Goal: Task Accomplishment & Management: Use online tool/utility

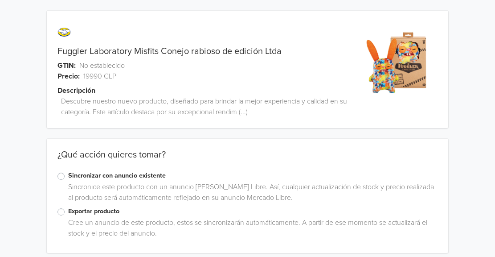
click at [68, 213] on label "Exportar producto" at bounding box center [252, 211] width 369 height 10
click at [0, 0] on input "Exportar producto" at bounding box center [0, 0] width 0 height 0
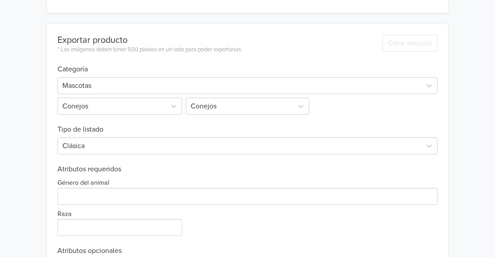
scroll to position [244, 0]
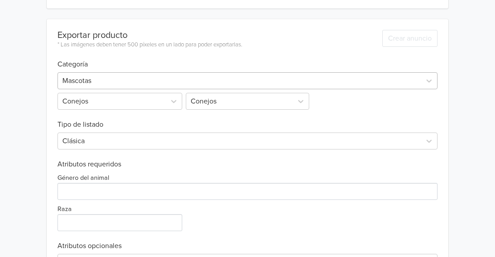
click at [184, 84] on div at bounding box center [239, 80] width 354 height 12
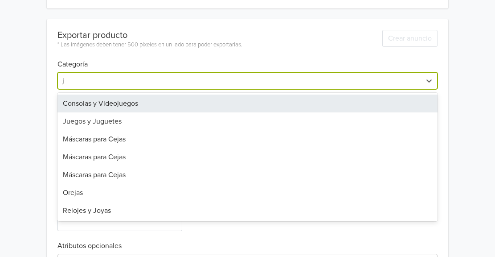
type input "ju"
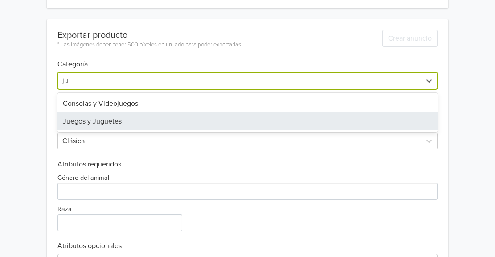
click at [116, 115] on div "Juegos y Juguetes" at bounding box center [247, 121] width 380 height 18
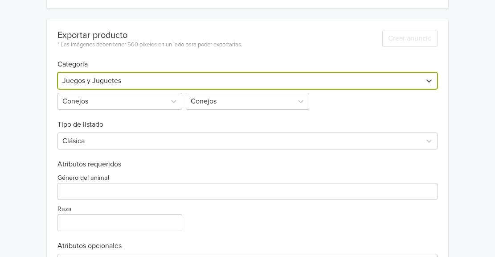
scroll to position [146, 0]
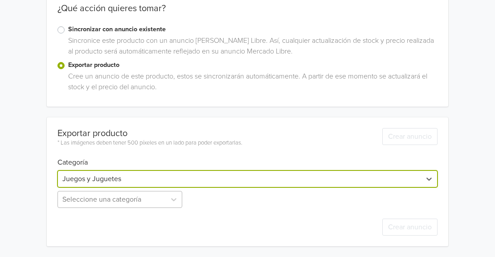
click at [83, 201] on div "Seleccione una categoría" at bounding box center [120, 199] width 127 height 17
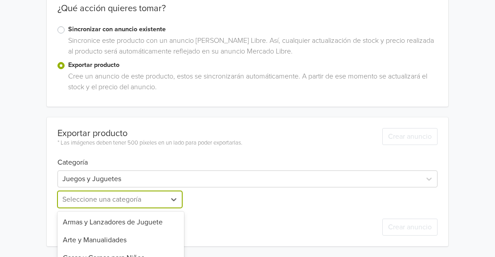
scroll to position [234, 0]
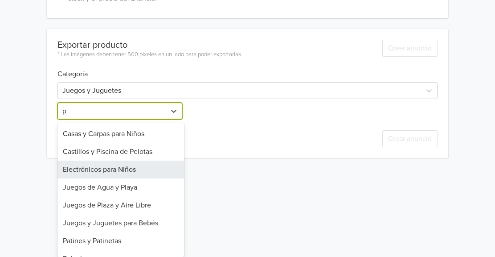
type input "pe"
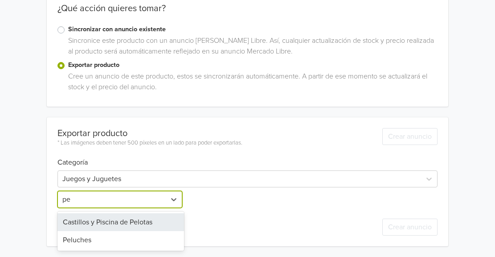
scroll to position [146, 0]
click at [81, 229] on div "Castillos y Piscina de Pelotas" at bounding box center [120, 222] width 127 height 18
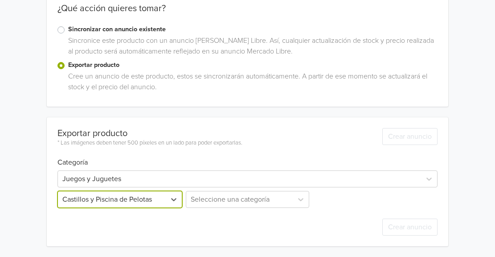
click at [115, 202] on div "option Castillos y Piscina de Pelotas, selected. Castillos y Piscina de [GEOGRA…" at bounding box center [120, 199] width 127 height 17
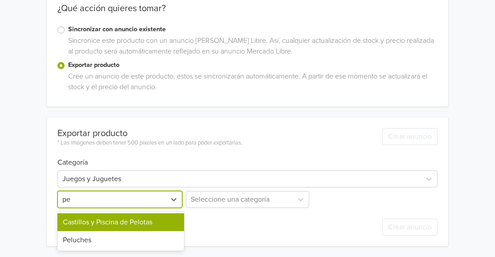
type input "pel"
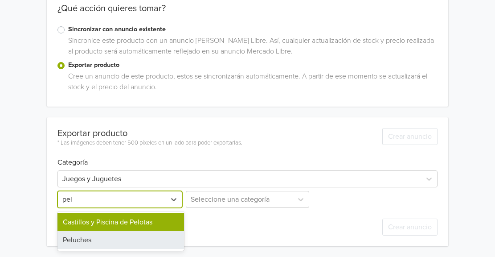
click at [90, 235] on div "Peluches" at bounding box center [120, 240] width 127 height 18
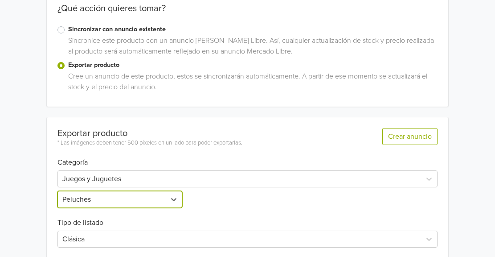
scroll to position [234, 0]
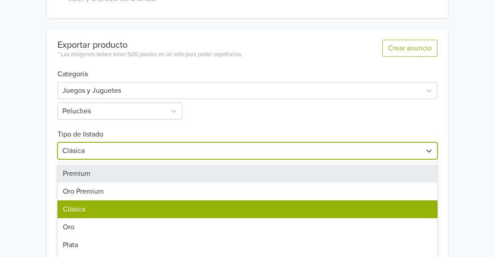
click at [131, 156] on div "7 results available. Use Up and Down to choose options, press Enter to select t…" at bounding box center [247, 150] width 380 height 17
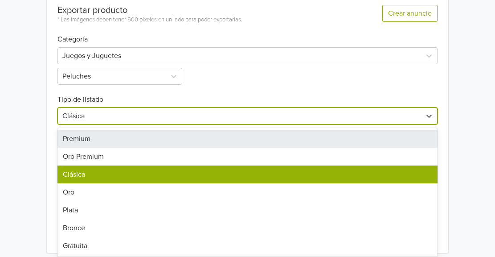
scroll to position [272, 0]
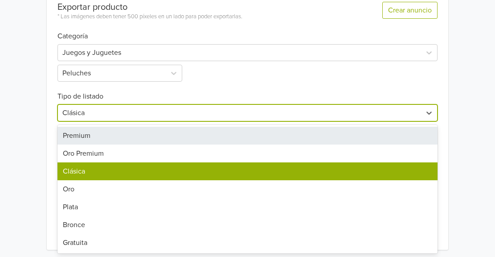
drag, startPoint x: 131, startPoint y: 156, endPoint x: 130, endPoint y: 138, distance: 18.3
click at [130, 138] on div "Premium Oro Premium Clásica Oro Plata Bronce Gratuita" at bounding box center [247, 189] width 380 height 128
click at [130, 138] on div "Premium" at bounding box center [247, 136] width 380 height 18
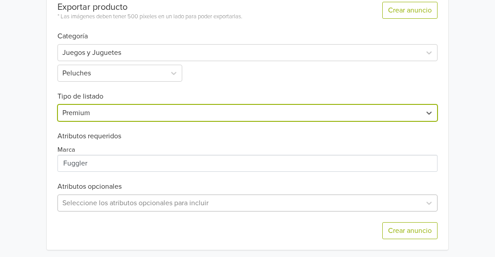
click at [86, 199] on div "Seleccione los atributos opcionales para incluir" at bounding box center [247, 202] width 380 height 17
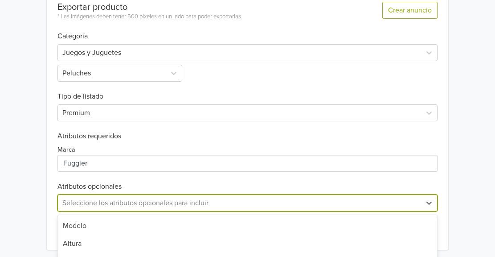
scroll to position [364, 0]
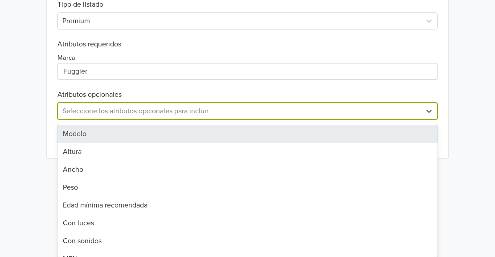
click at [90, 136] on div "Modelo" at bounding box center [247, 134] width 380 height 18
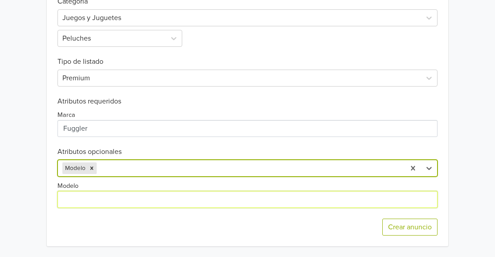
click at [66, 191] on input "Modelo" at bounding box center [247, 199] width 380 height 17
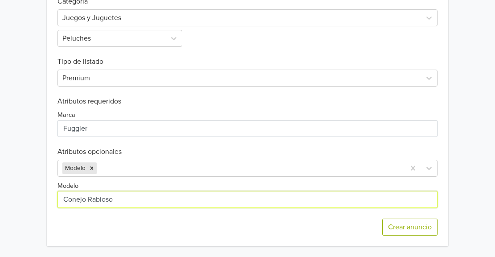
type input "Conejo Rabioso"
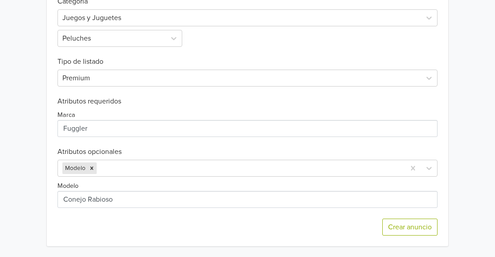
click at [67, 235] on div "Crear anuncio" at bounding box center [247, 227] width 380 height 38
click at [122, 162] on div at bounding box center [249, 168] width 302 height 12
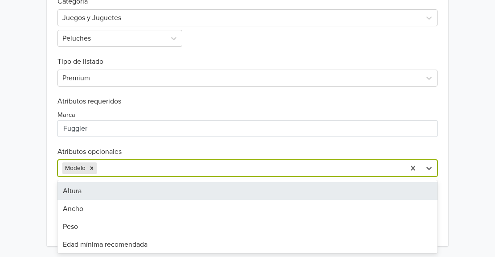
click at [70, 188] on div "Altura" at bounding box center [247, 191] width 380 height 18
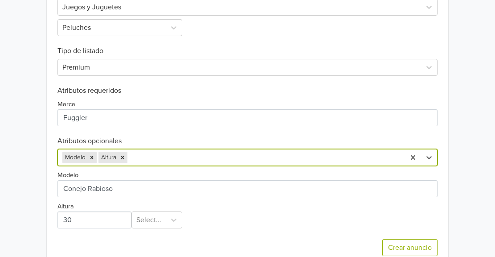
click at [147, 152] on div "option Altura, selected. Modelo Altura" at bounding box center [247, 157] width 380 height 17
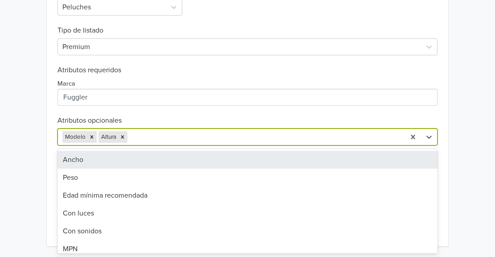
click at [100, 165] on div "Ancho" at bounding box center [247, 160] width 380 height 18
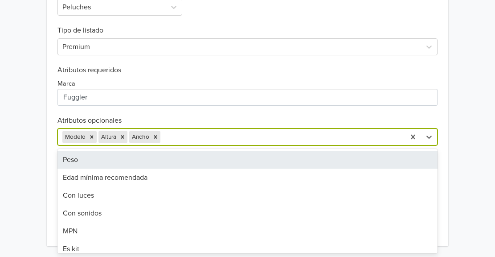
click at [189, 140] on div at bounding box center [281, 137] width 238 height 12
click at [80, 153] on div "Peso" at bounding box center [247, 160] width 380 height 18
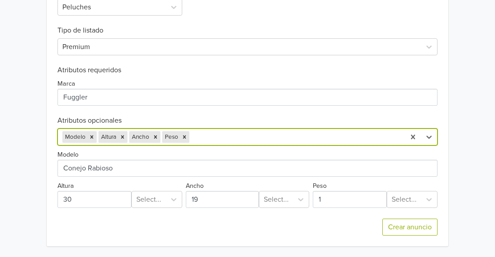
click at [210, 136] on div at bounding box center [295, 137] width 209 height 12
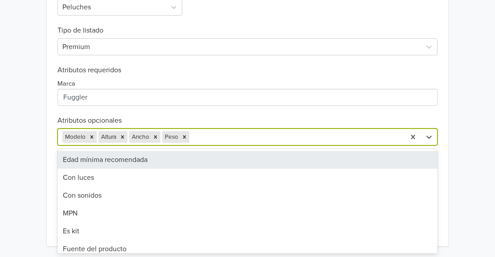
click at [115, 153] on div "Edad mínima recomendada" at bounding box center [247, 160] width 380 height 18
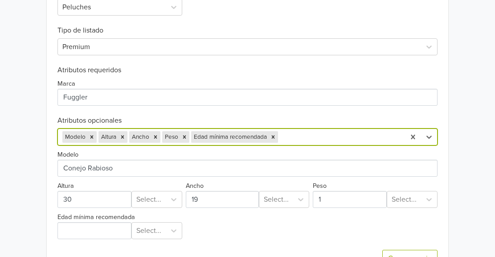
scroll to position [348, 0]
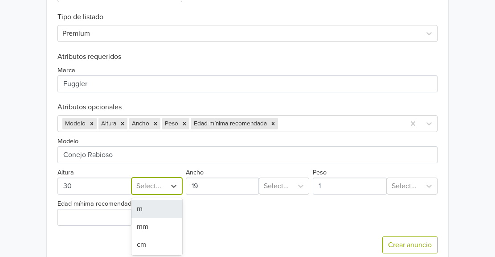
click at [151, 197] on div "Modelo Altura 3 results available. Use Up and Down to choose options, press Ent…" at bounding box center [247, 179] width 380 height 94
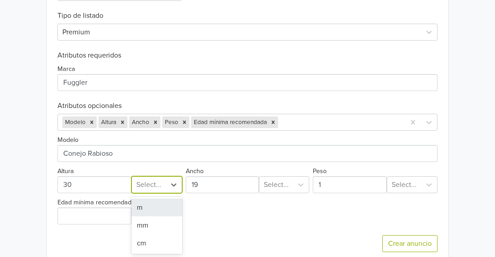
scroll to position [353, 0]
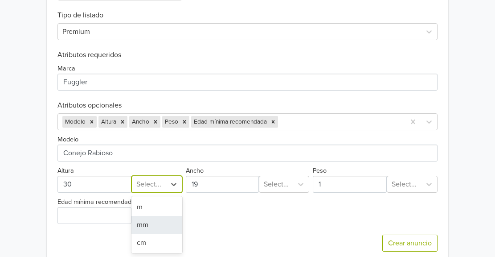
click at [134, 242] on div "cm" at bounding box center [156, 242] width 51 height 18
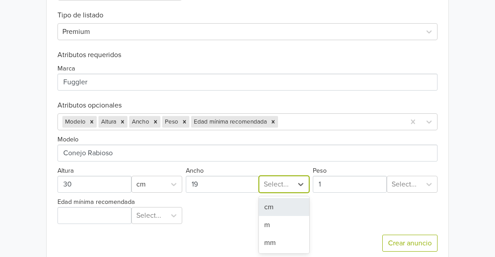
click at [274, 176] on div "Select..." at bounding box center [275, 184] width 33 height 16
click at [266, 204] on div "cm" at bounding box center [284, 207] width 50 height 18
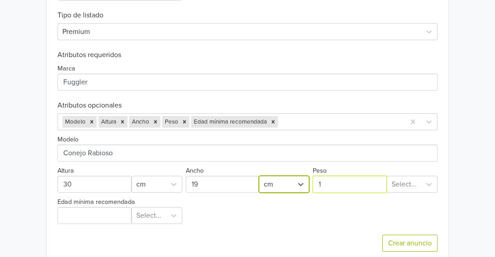
click at [334, 182] on input "Peso" at bounding box center [350, 184] width 74 height 17
type input "3"
type input "245"
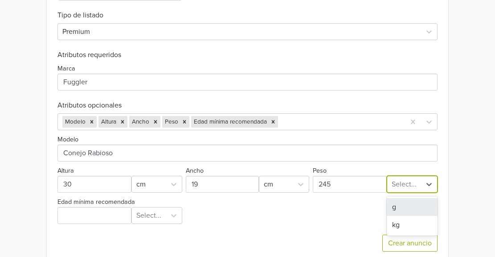
click at [405, 188] on div at bounding box center [404, 184] width 25 height 12
click at [403, 201] on div "g" at bounding box center [412, 207] width 51 height 18
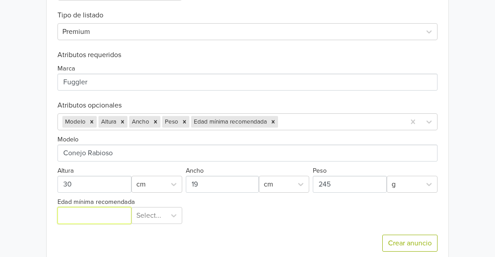
click at [99, 220] on input "Edad mínima recomendada" at bounding box center [94, 215] width 74 height 17
type input "4"
click at [146, 225] on div "Crear anuncio" at bounding box center [247, 243] width 380 height 38
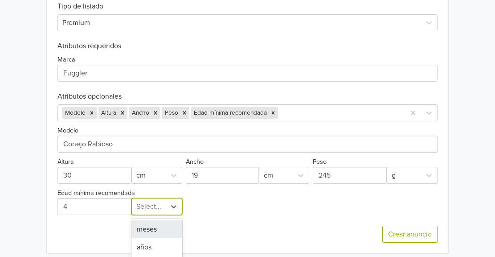
click at [150, 217] on div "Exportar producto * Las imágenes deben tener 500 píxeles en un lado para poder …" at bounding box center [247, 77] width 380 height 352
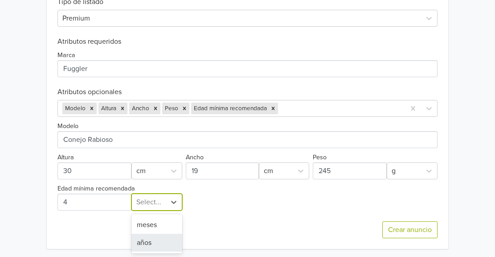
click at [143, 243] on div "años" at bounding box center [156, 242] width 51 height 18
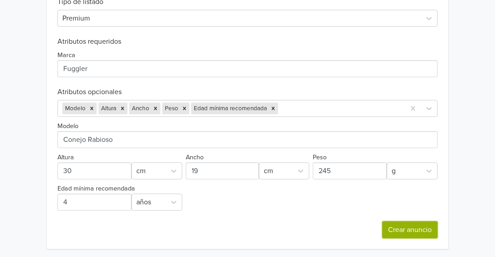
click at [395, 228] on button "Crear anuncio" at bounding box center [409, 229] width 55 height 17
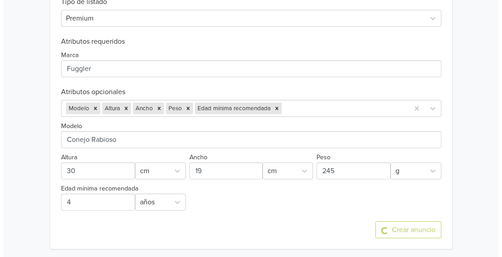
scroll to position [0, 0]
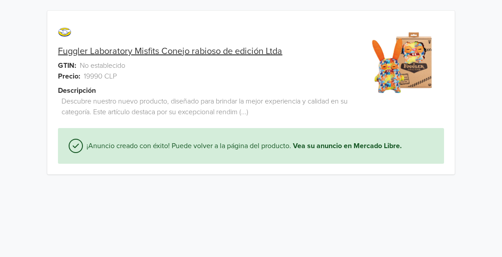
click at [210, 51] on link "Fuggler Laboratory Misfits Conejo rabioso de edición Ltda" at bounding box center [170, 51] width 224 height 11
